Goal: Check status: Verify the current state of an ongoing process or item

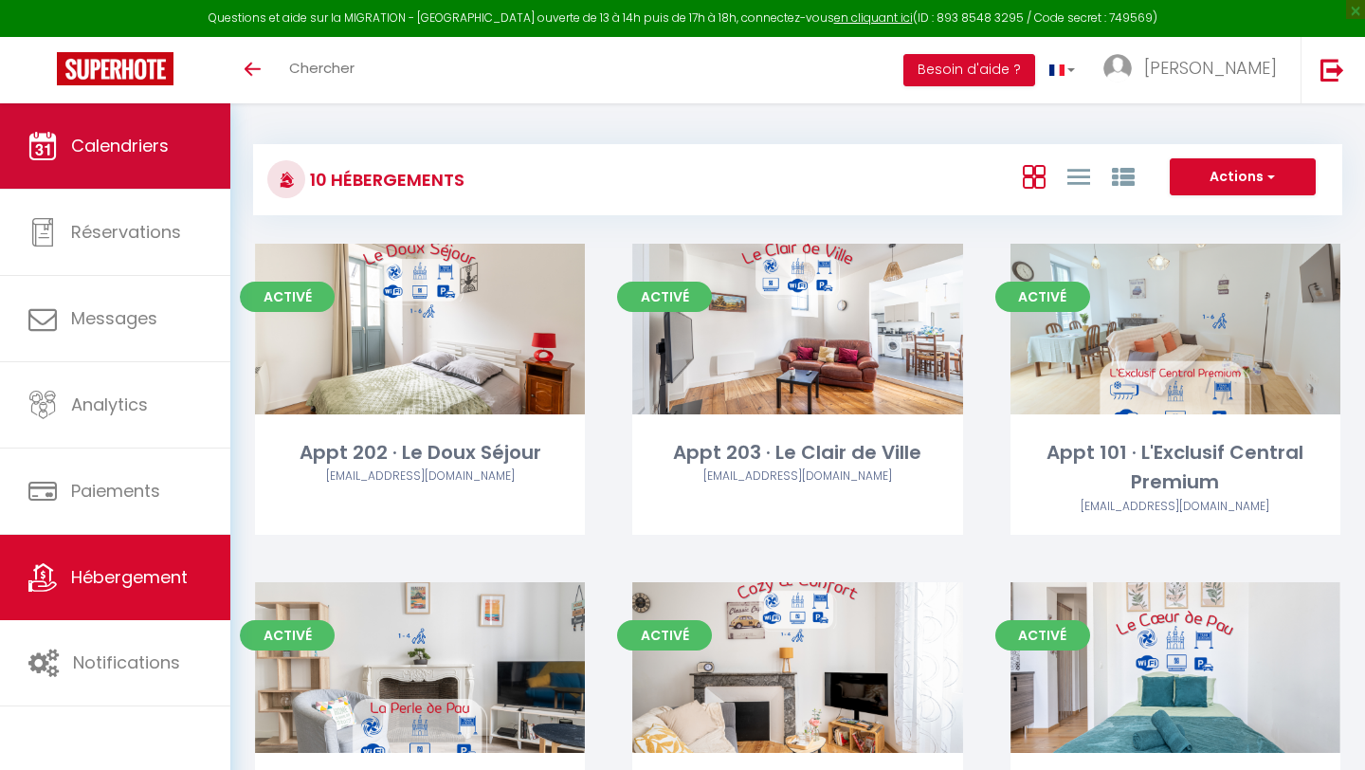
click at [135, 138] on span "Calendriers" at bounding box center [120, 146] width 98 height 24
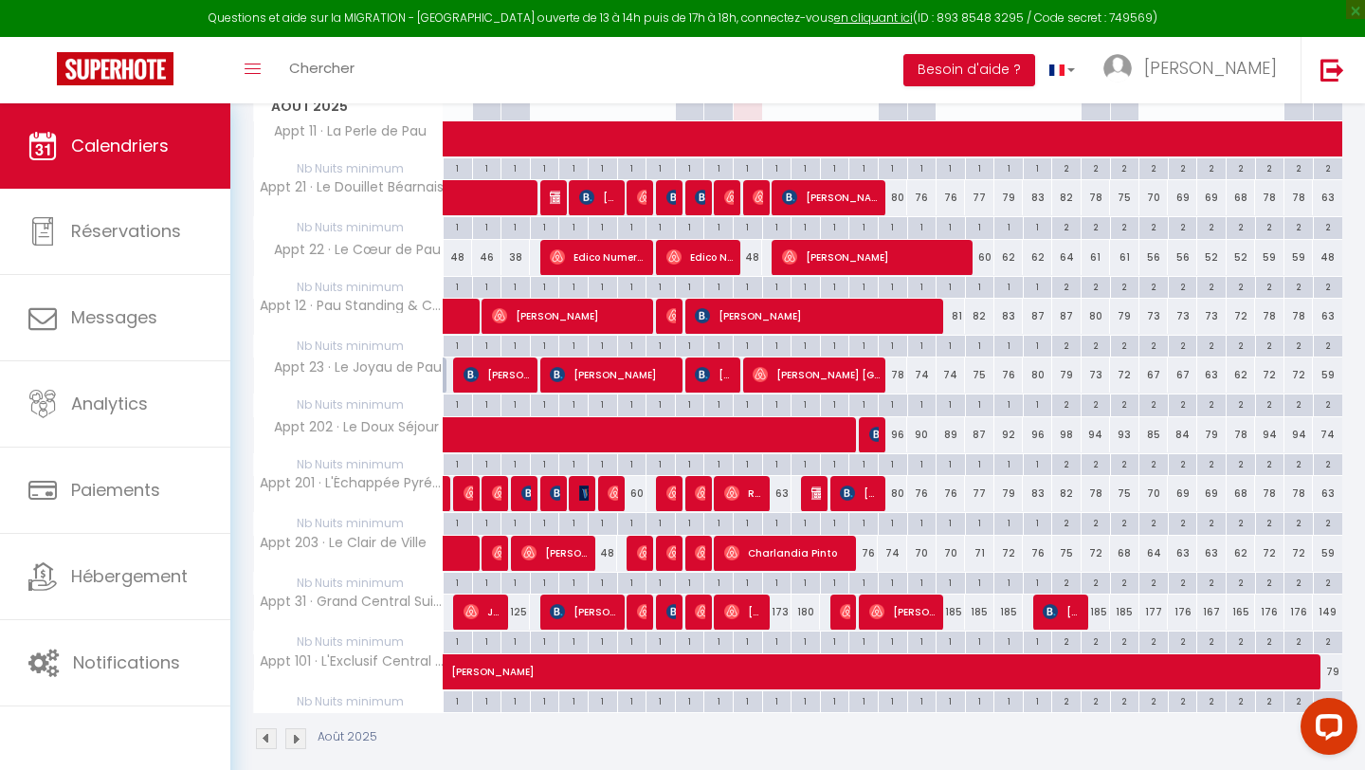
scroll to position [332, 0]
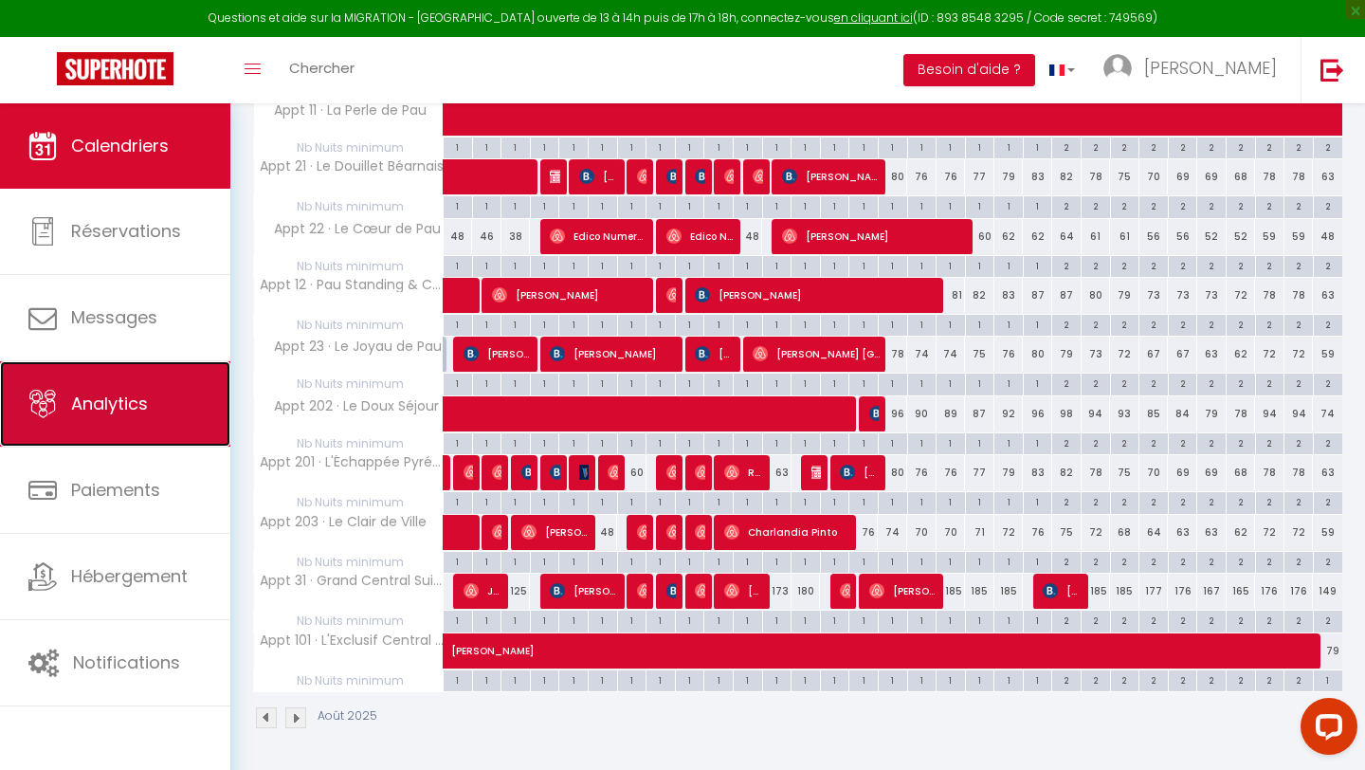
click at [104, 417] on link "Analytics" at bounding box center [115, 403] width 230 height 85
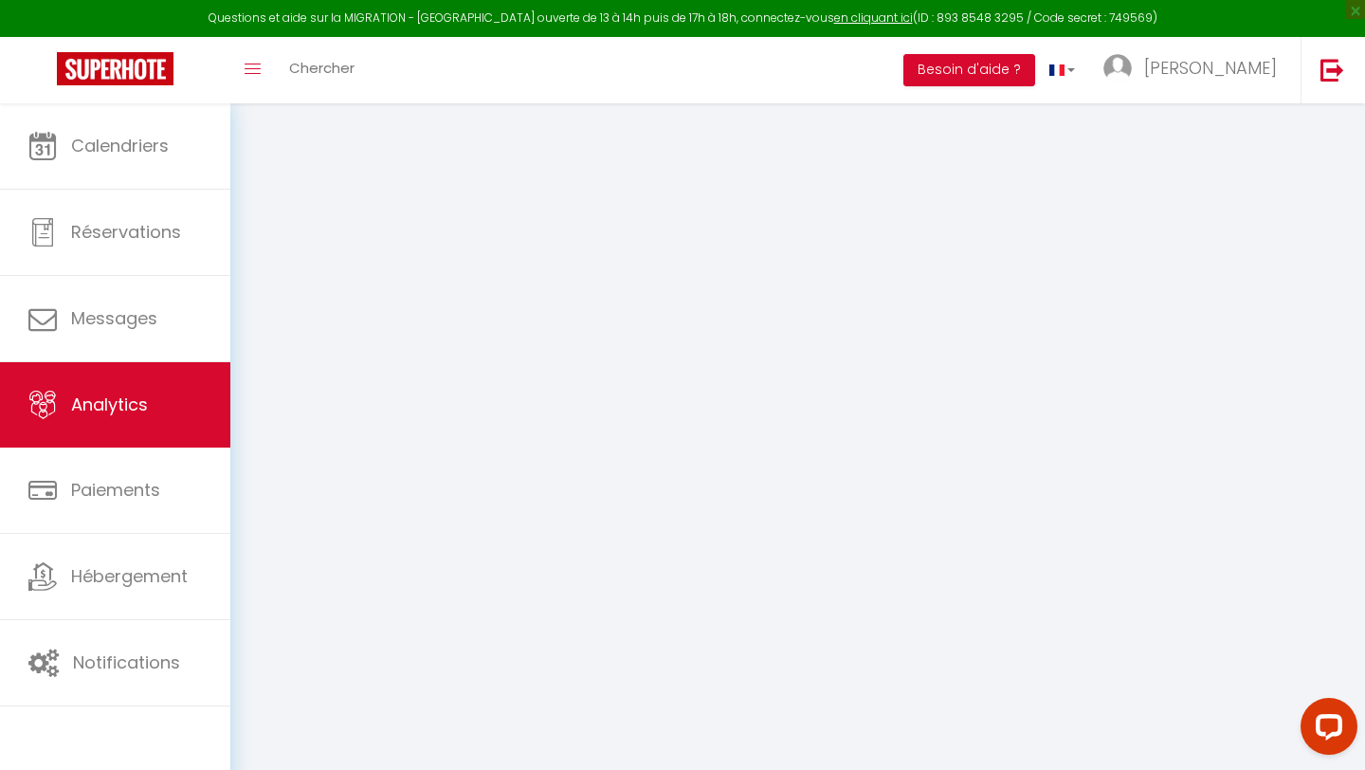
select select "2025"
select select "8"
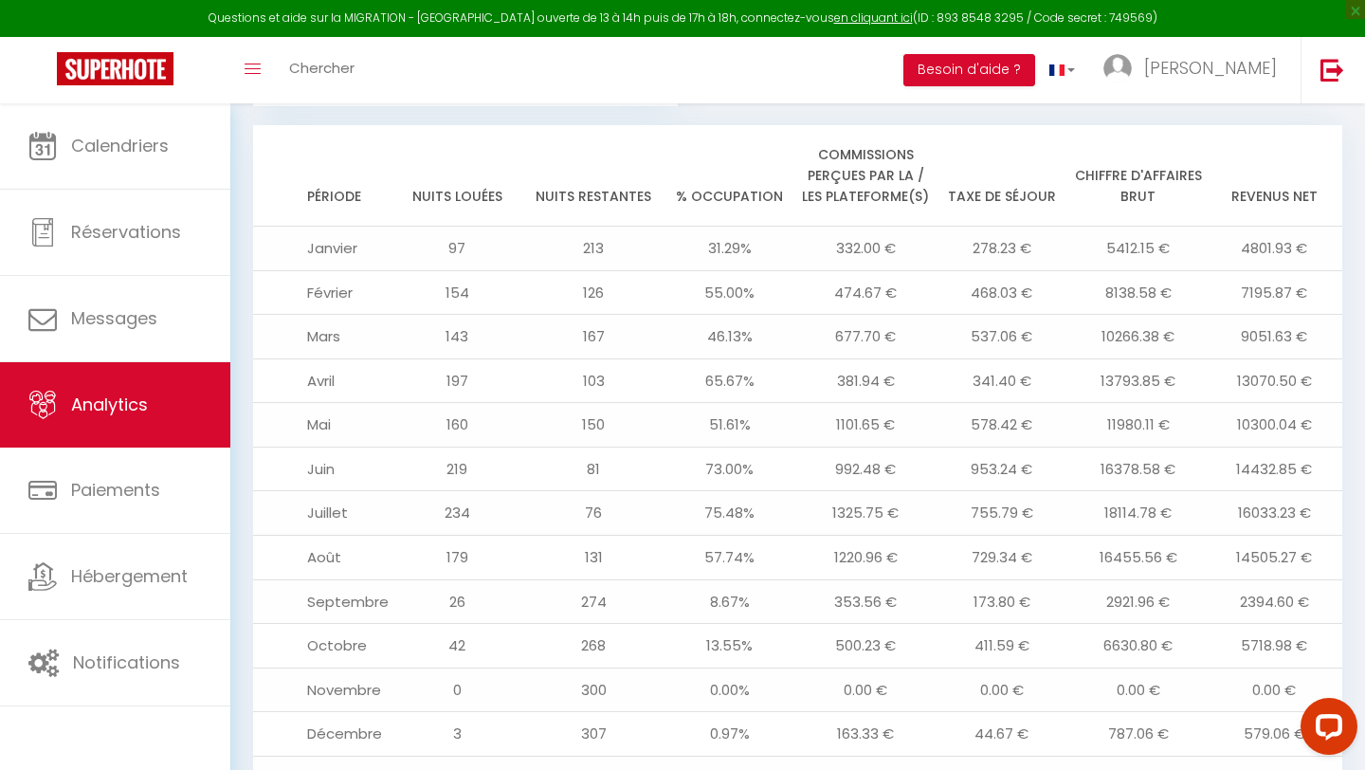
scroll to position [2260, 0]
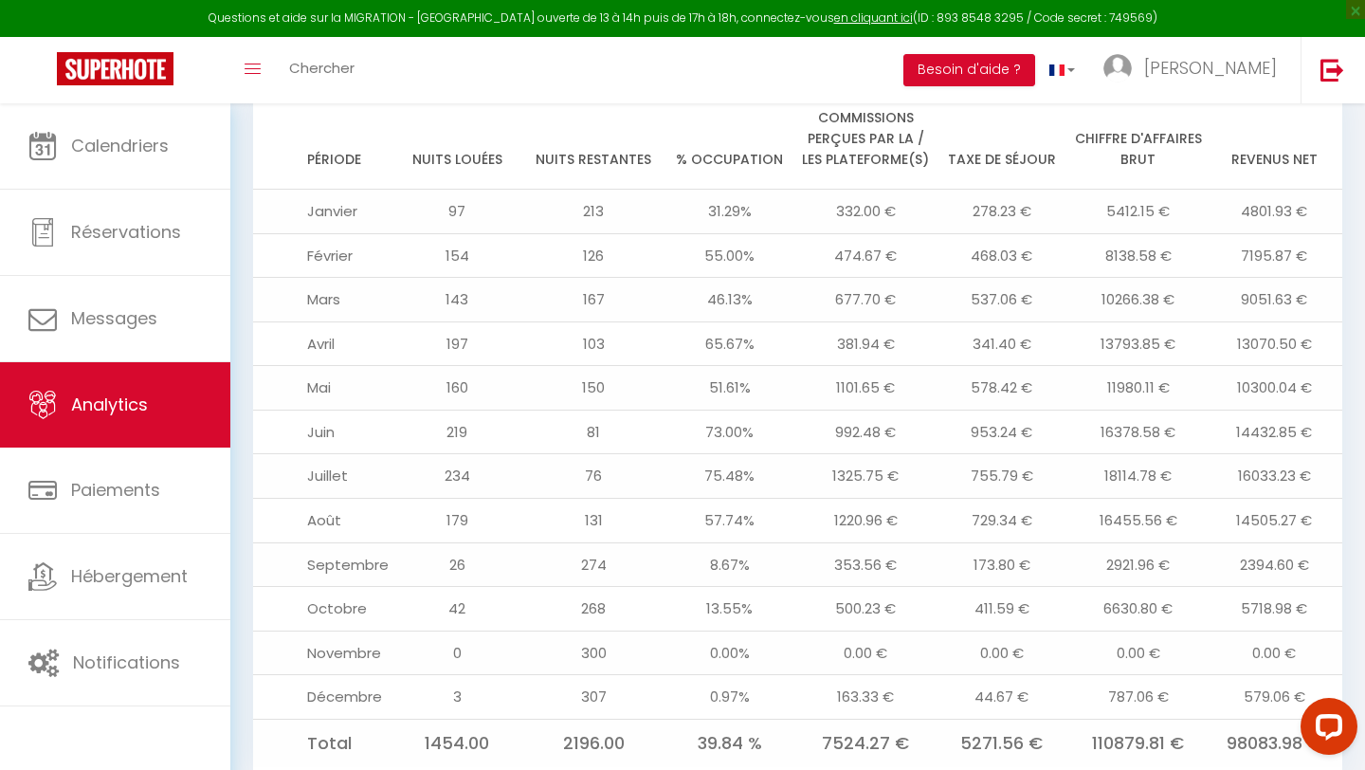
click at [1272, 498] on td "14505.27 €" at bounding box center [1274, 520] width 136 height 45
click at [1242, 454] on td "16033.23 €" at bounding box center [1274, 476] width 136 height 45
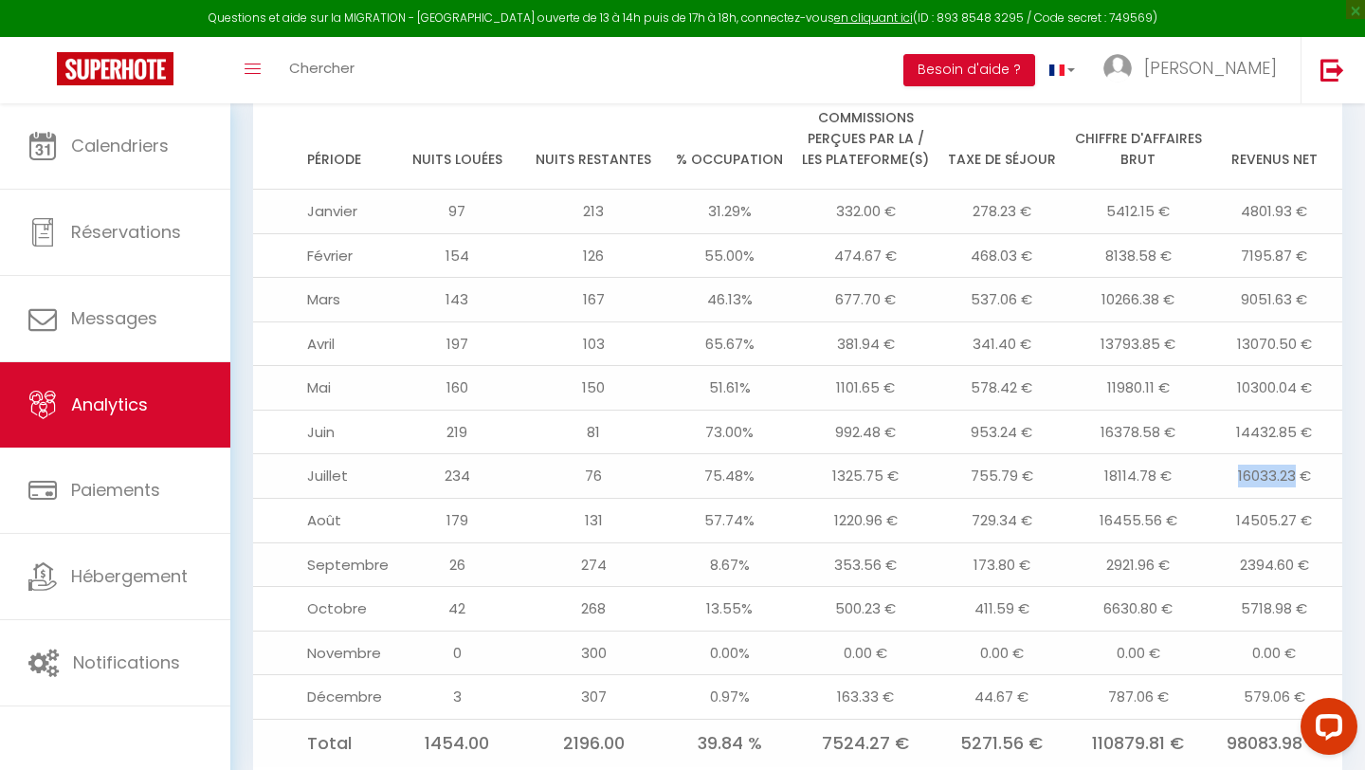
click at [1242, 454] on td "16033.23 €" at bounding box center [1274, 476] width 136 height 45
click at [1256, 498] on td "14505.27 €" at bounding box center [1274, 520] width 136 height 45
click at [1258, 454] on td "16033.23 €" at bounding box center [1274, 476] width 136 height 45
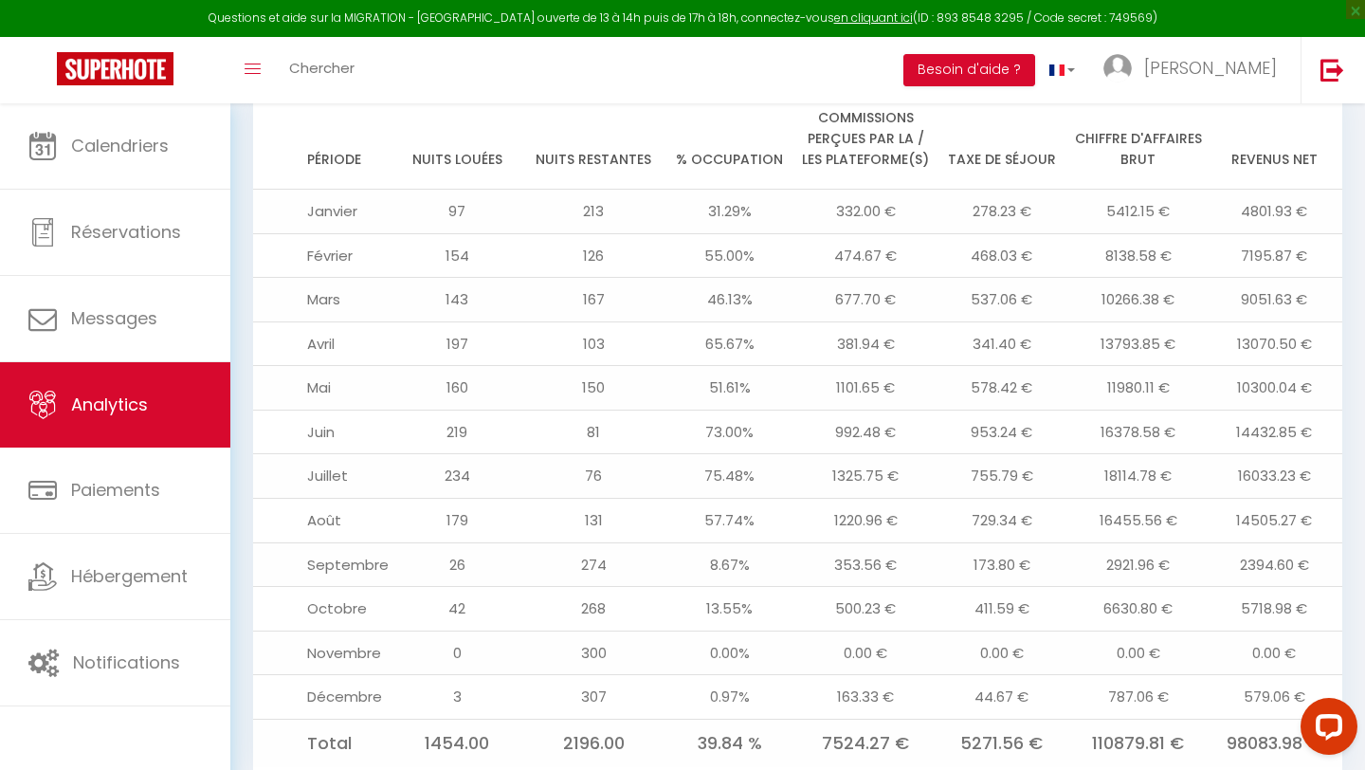
click at [1258, 454] on td "16033.23 €" at bounding box center [1274, 476] width 136 height 45
click at [1262, 498] on td "14505.27 €" at bounding box center [1274, 520] width 136 height 45
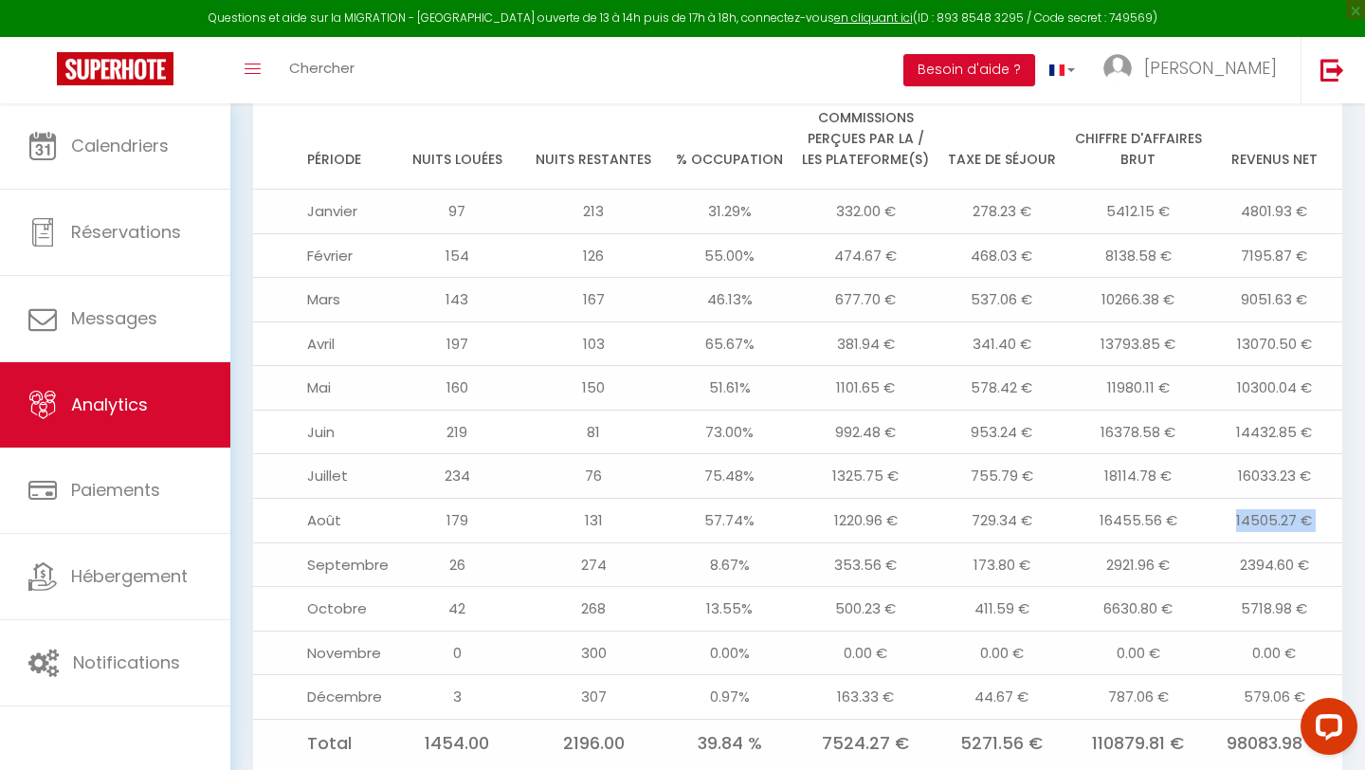
click at [1258, 454] on td "16033.23 €" at bounding box center [1274, 476] width 136 height 45
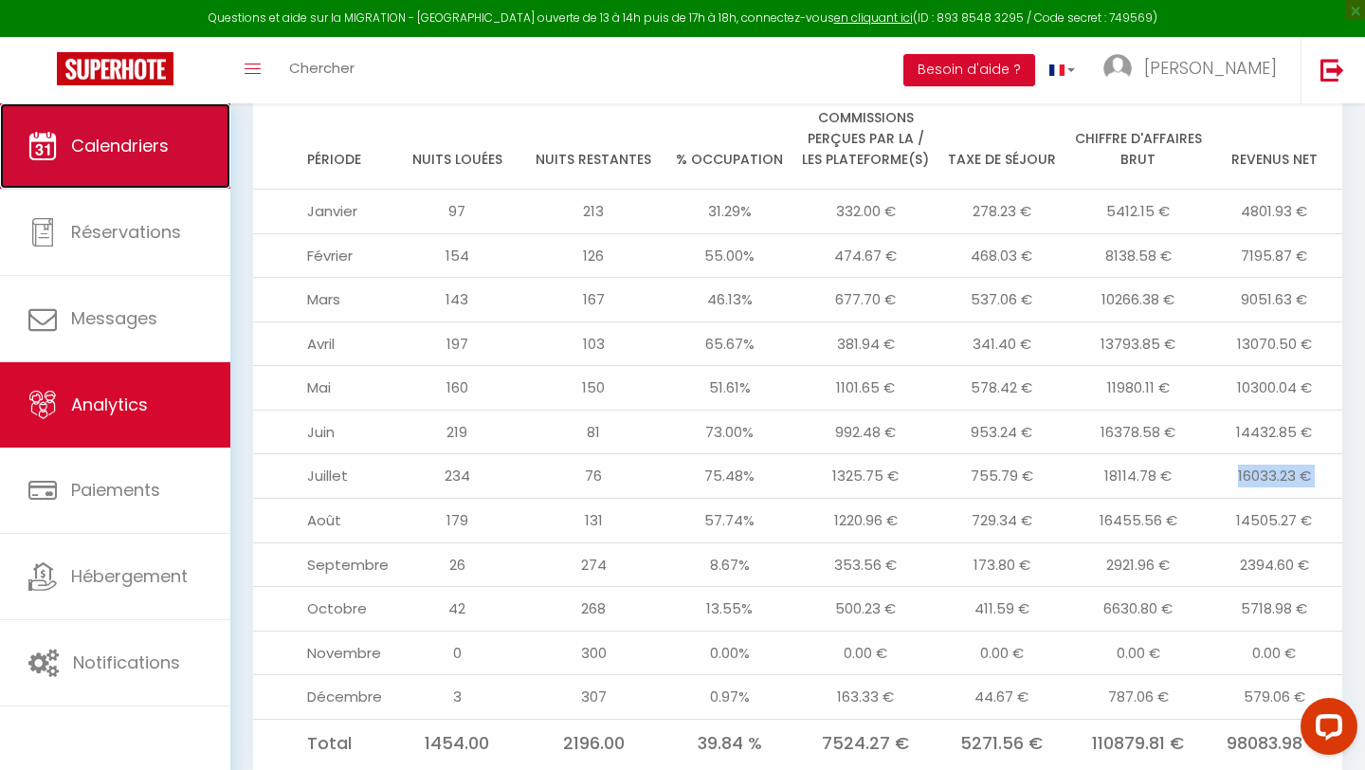
click at [131, 151] on span "Calendriers" at bounding box center [120, 146] width 98 height 24
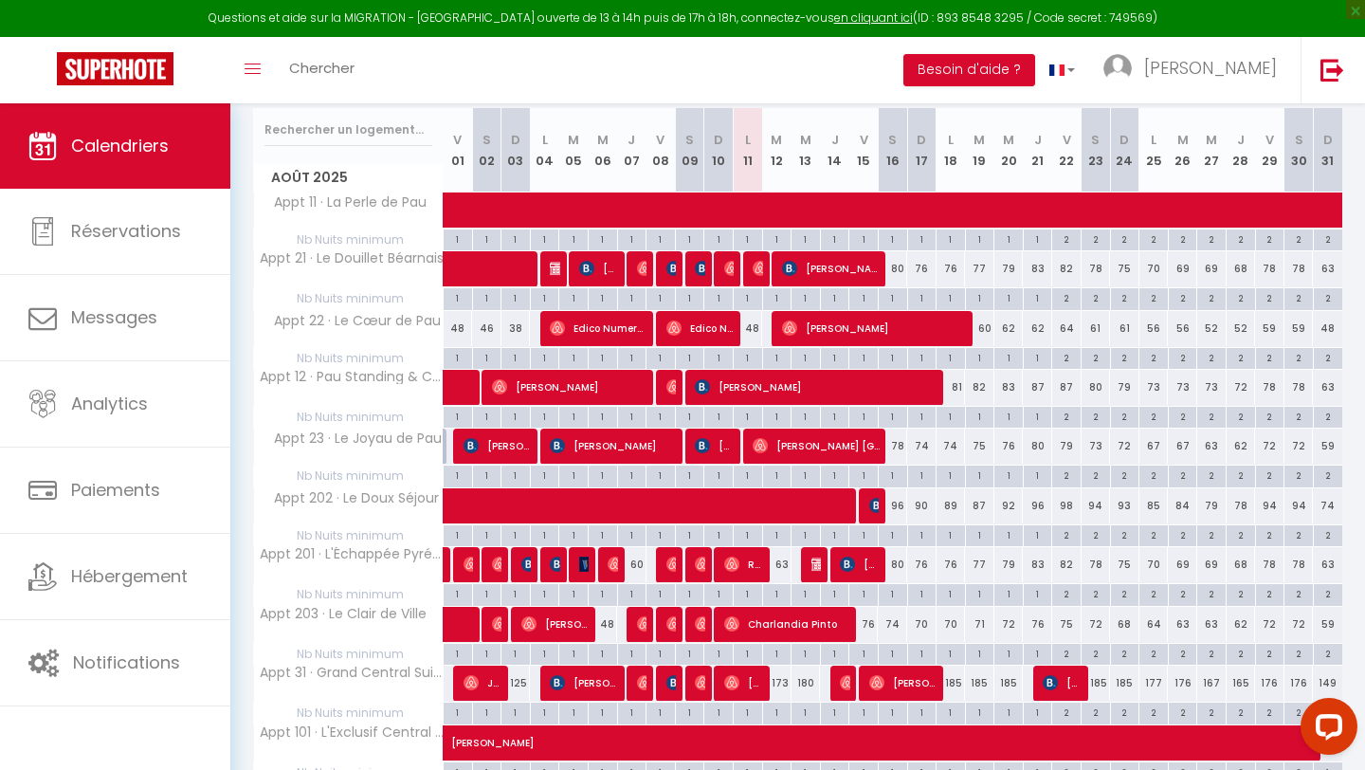
scroll to position [243, 0]
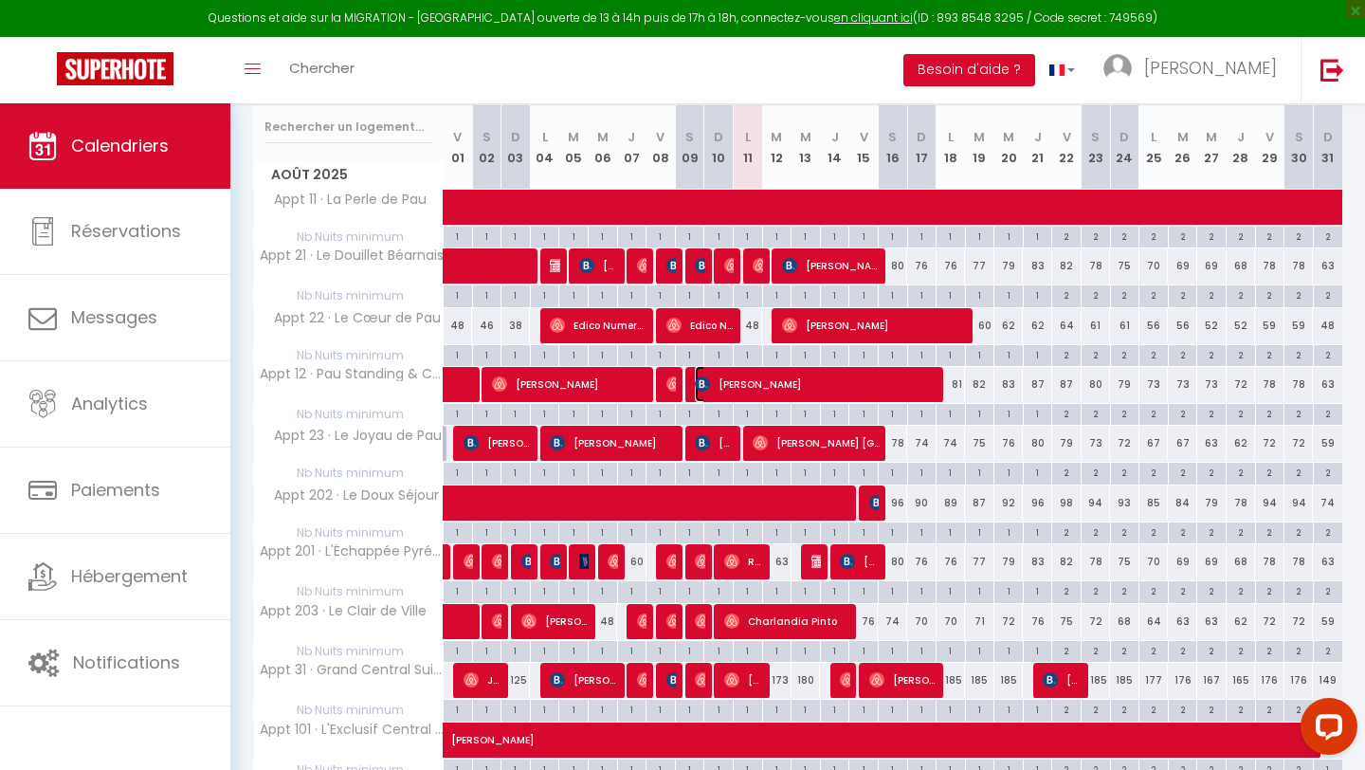
click at [871, 389] on span "Sonia Elkolli" at bounding box center [817, 384] width 245 height 36
select select "OK"
select select "0"
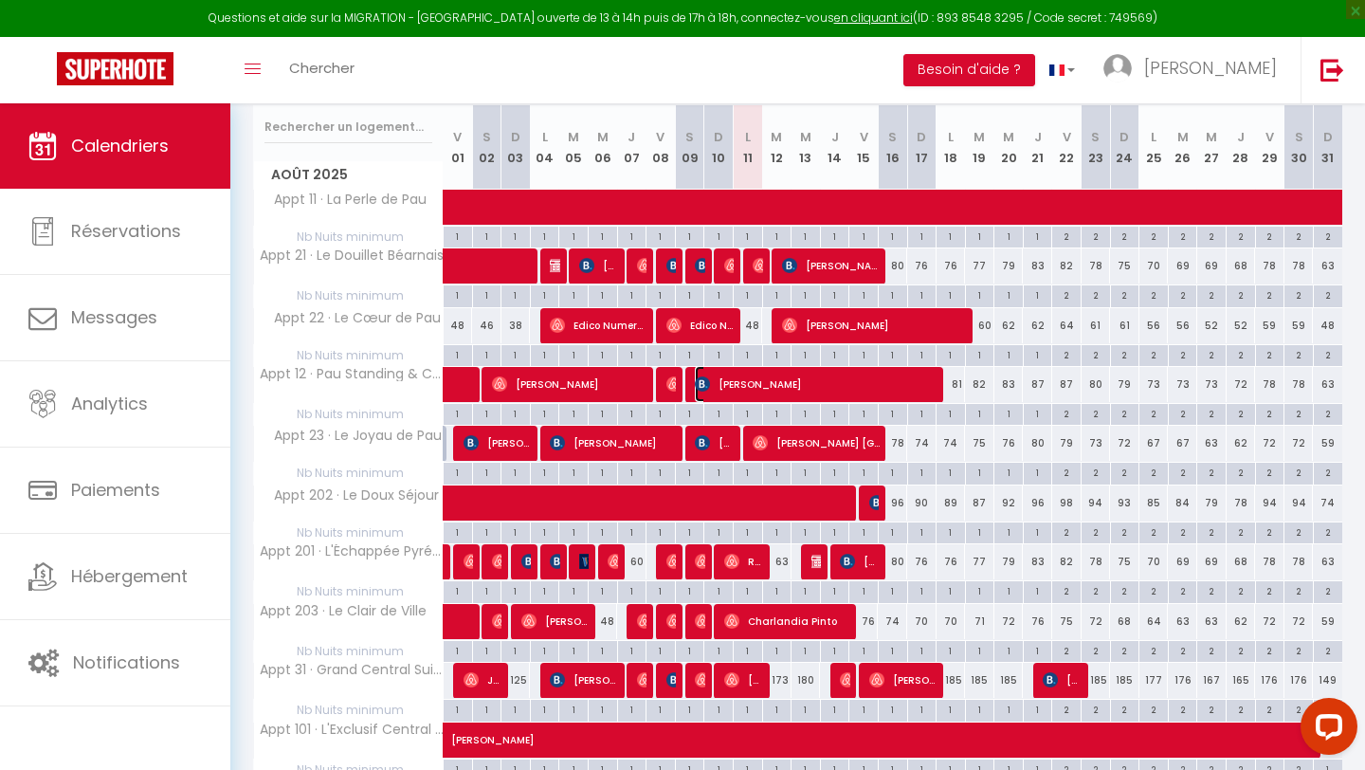
select select "1"
select select
